Goal: Information Seeking & Learning: Learn about a topic

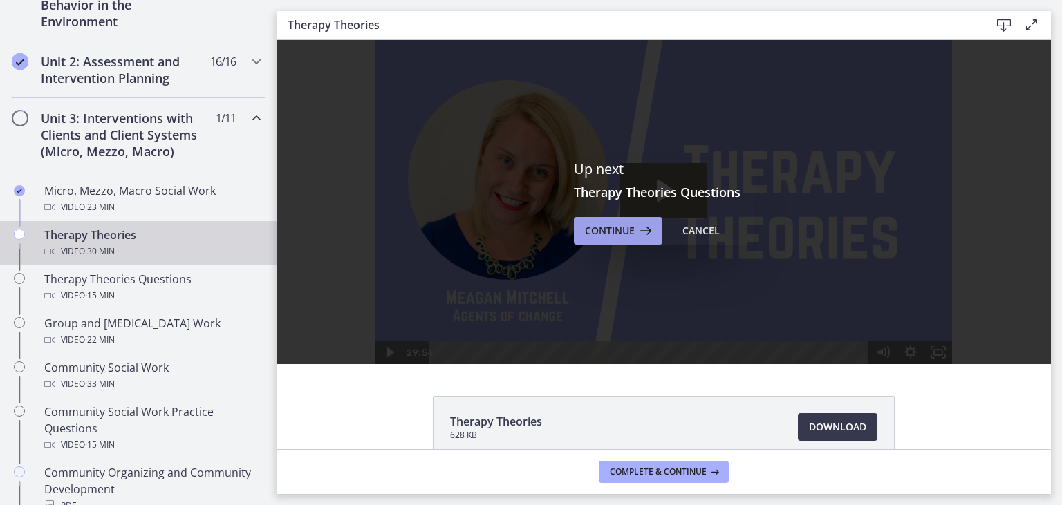
click at [614, 234] on span "Continue" at bounding box center [610, 231] width 50 height 17
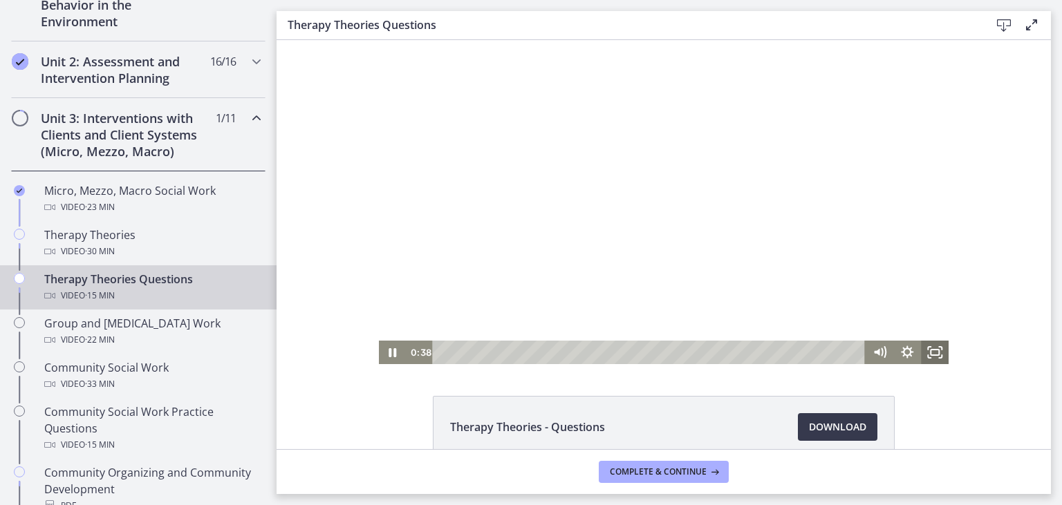
click at [937, 353] on icon "Fullscreen" at bounding box center [935, 353] width 28 height 24
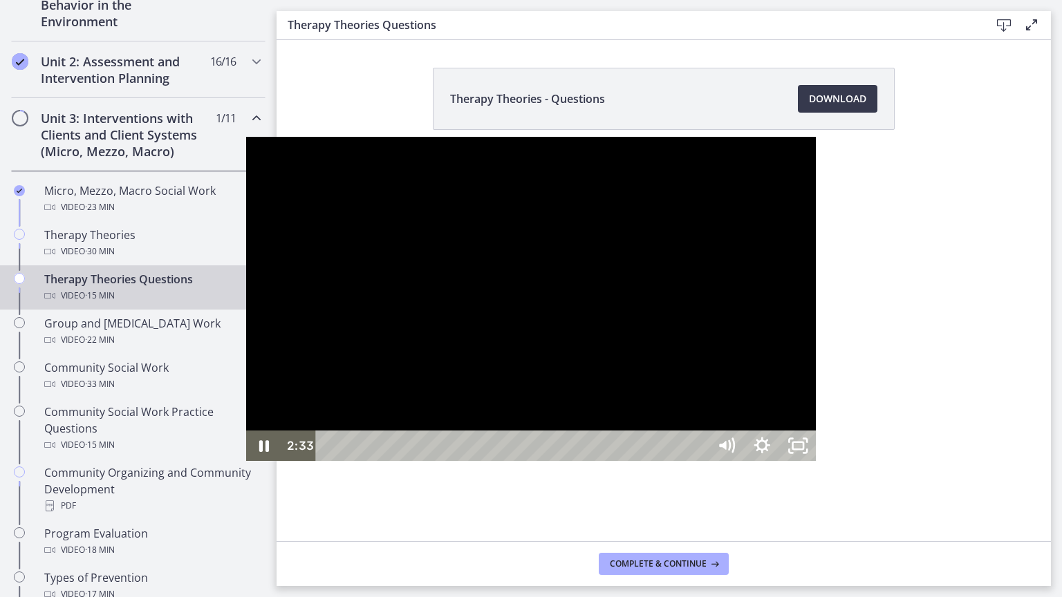
click at [295, 137] on div at bounding box center [531, 299] width 570 height 324
click at [576, 311] on div at bounding box center [531, 299] width 570 height 324
click at [808, 290] on div at bounding box center [531, 299] width 570 height 324
click at [613, 274] on div at bounding box center [531, 299] width 570 height 324
click at [769, 269] on div at bounding box center [531, 299] width 570 height 324
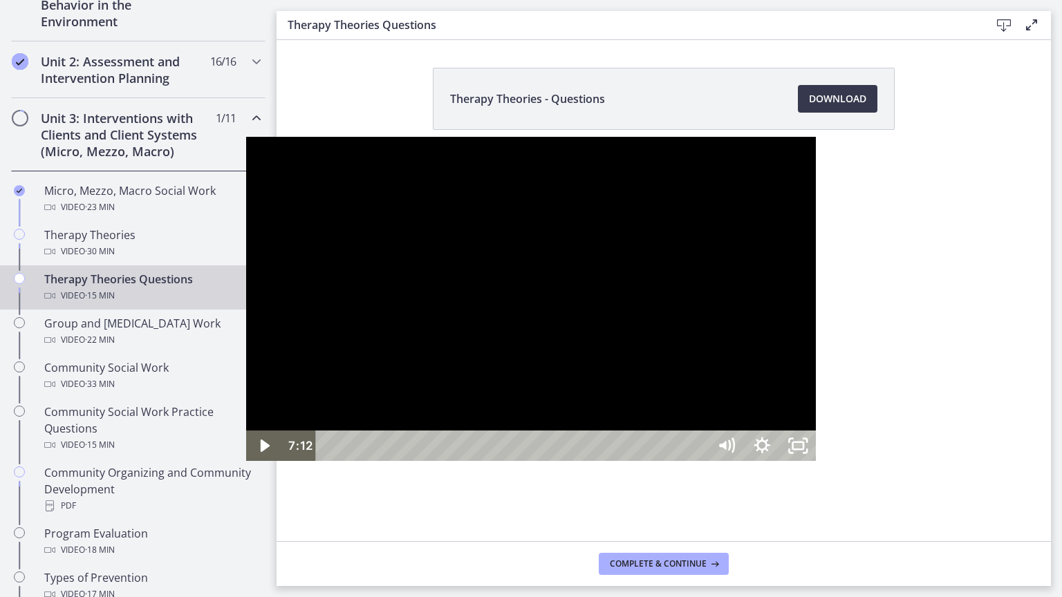
click at [767, 243] on div at bounding box center [531, 299] width 570 height 324
click at [762, 236] on div at bounding box center [531, 299] width 570 height 324
click at [697, 223] on div at bounding box center [531, 299] width 570 height 324
click at [571, 253] on div at bounding box center [531, 299] width 570 height 324
click at [673, 291] on div at bounding box center [531, 299] width 570 height 324
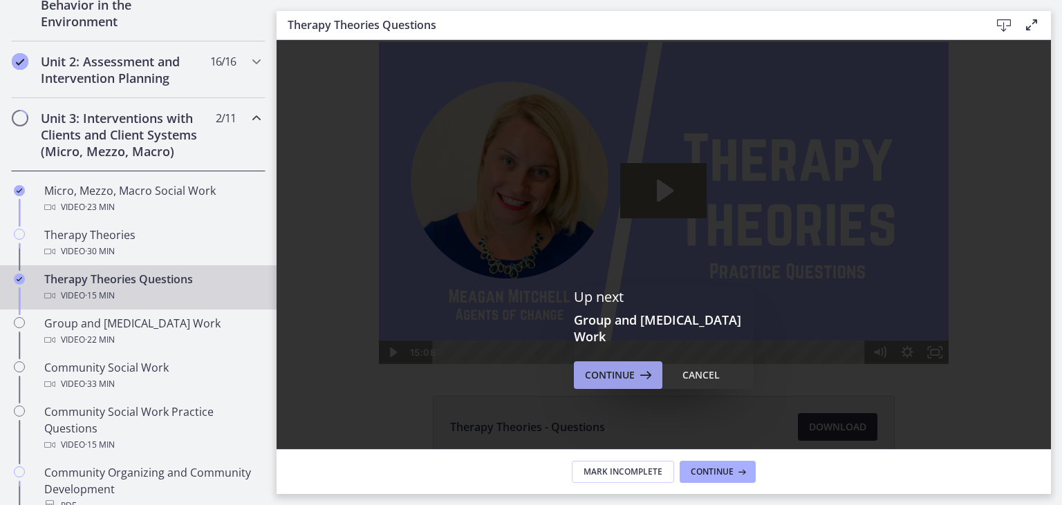
click at [604, 369] on span "Continue" at bounding box center [610, 375] width 50 height 17
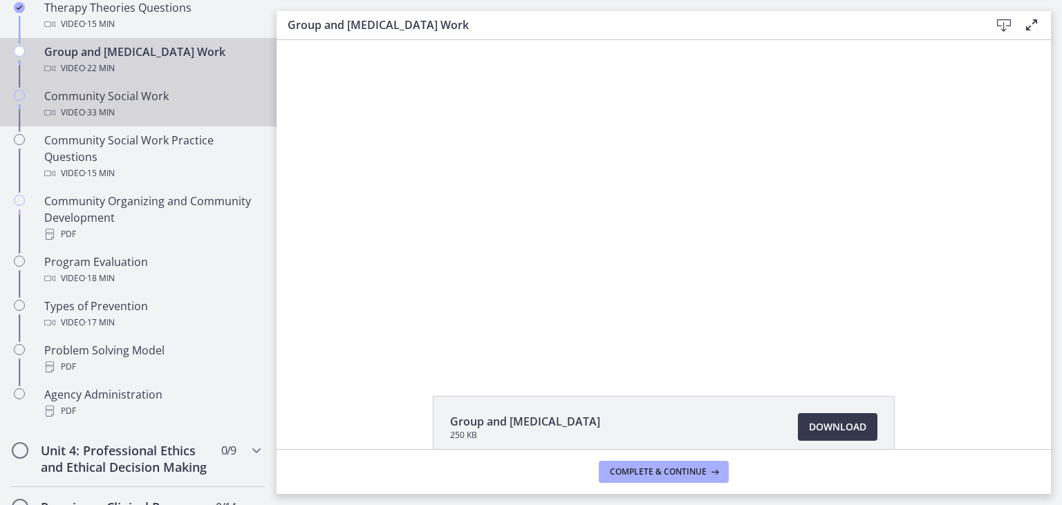
scroll to position [715, 0]
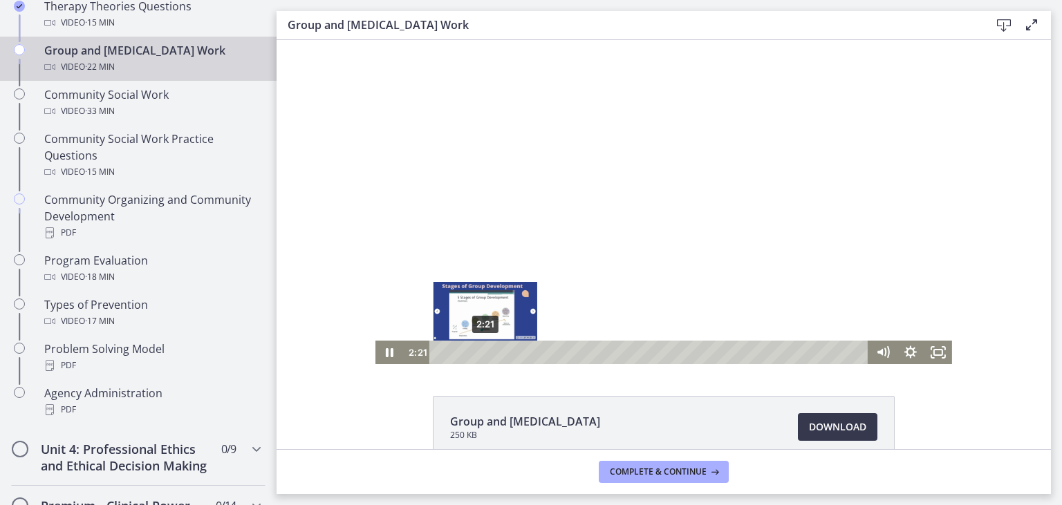
click at [485, 350] on div "2:21" at bounding box center [651, 353] width 422 height 24
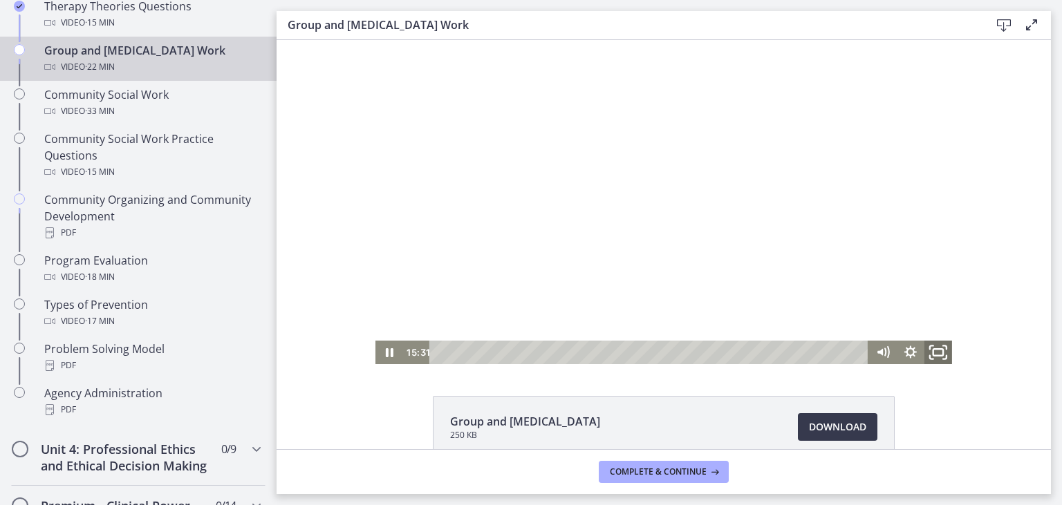
click at [939, 349] on icon "Fullscreen" at bounding box center [937, 353] width 33 height 28
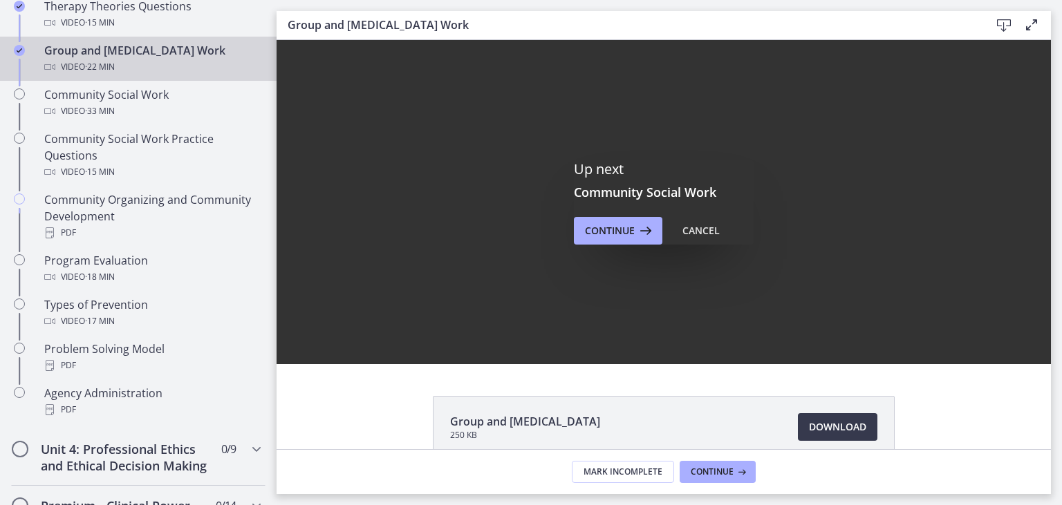
scroll to position [0, 0]
